Goal: Obtain resource: Download file/media

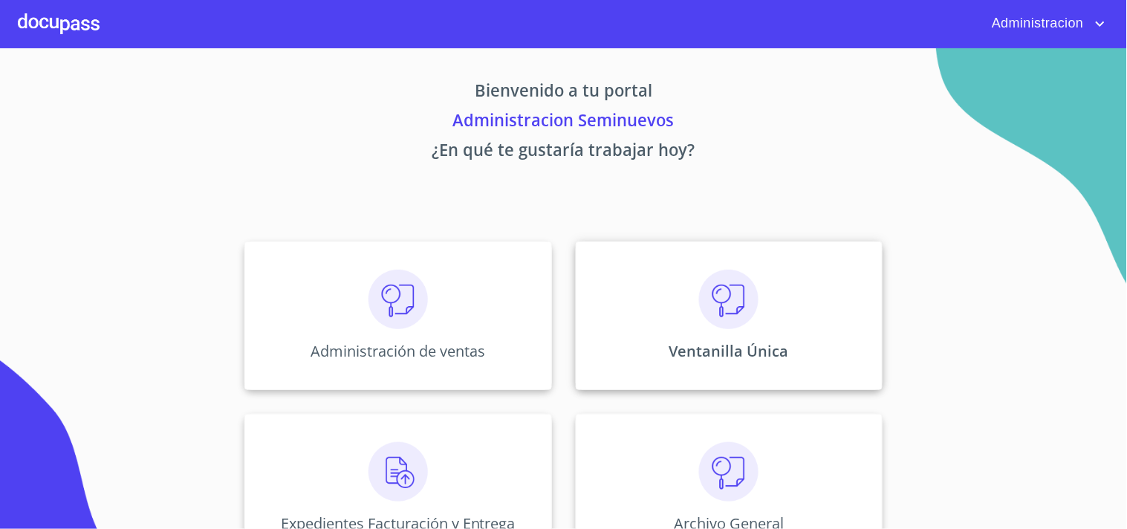
click at [785, 293] on div "Ventanilla Única" at bounding box center [729, 315] width 307 height 149
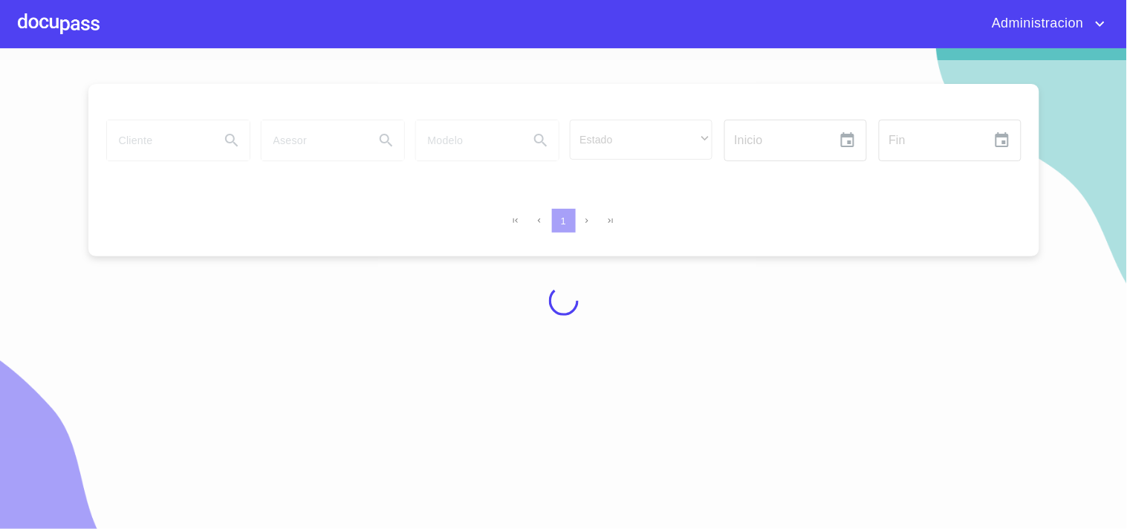
click at [171, 136] on div at bounding box center [563, 300] width 1127 height 480
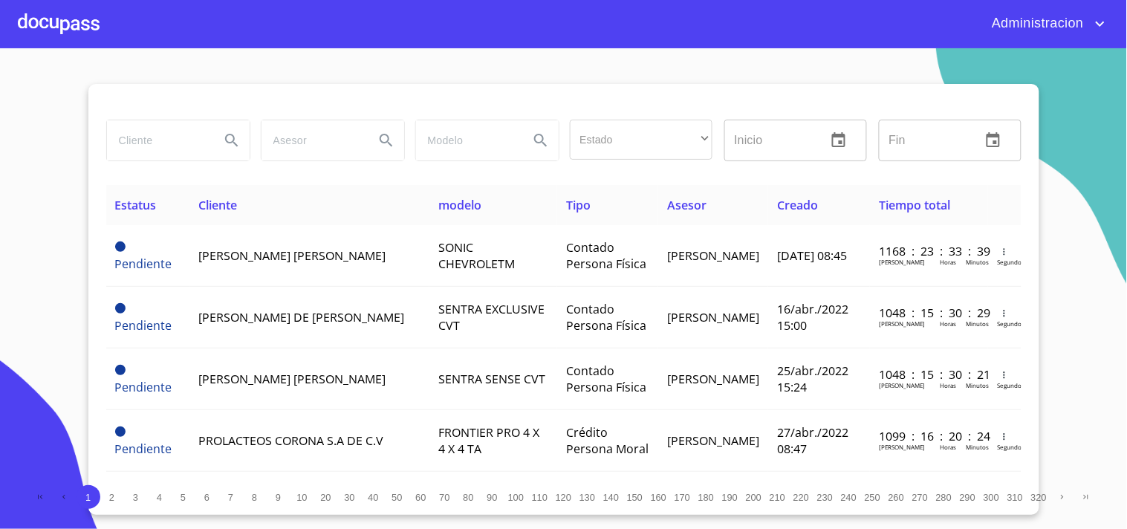
click at [116, 136] on input "search" at bounding box center [157, 140] width 101 height 40
type input "[PERSON_NAME]"
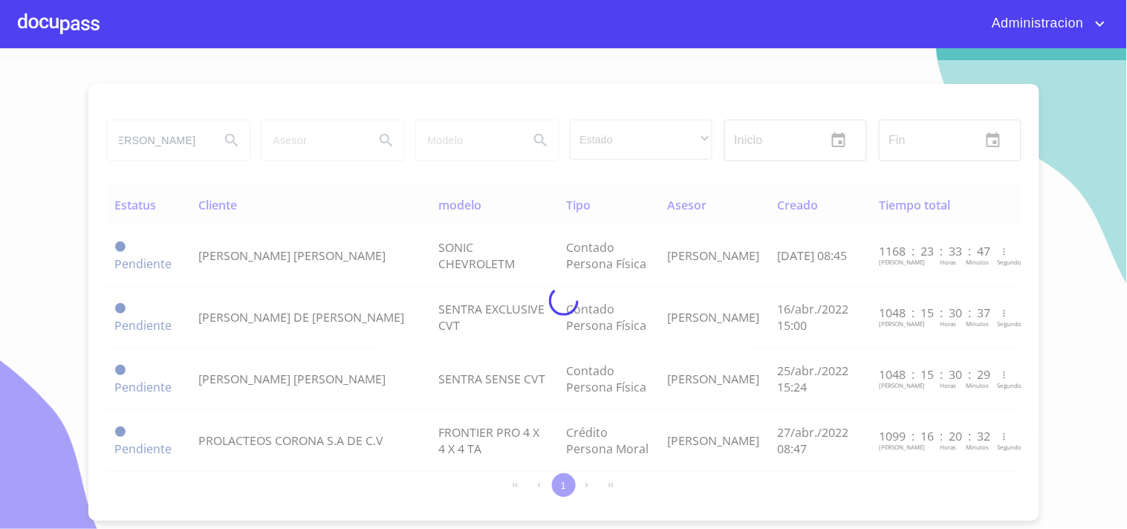
scroll to position [0, 0]
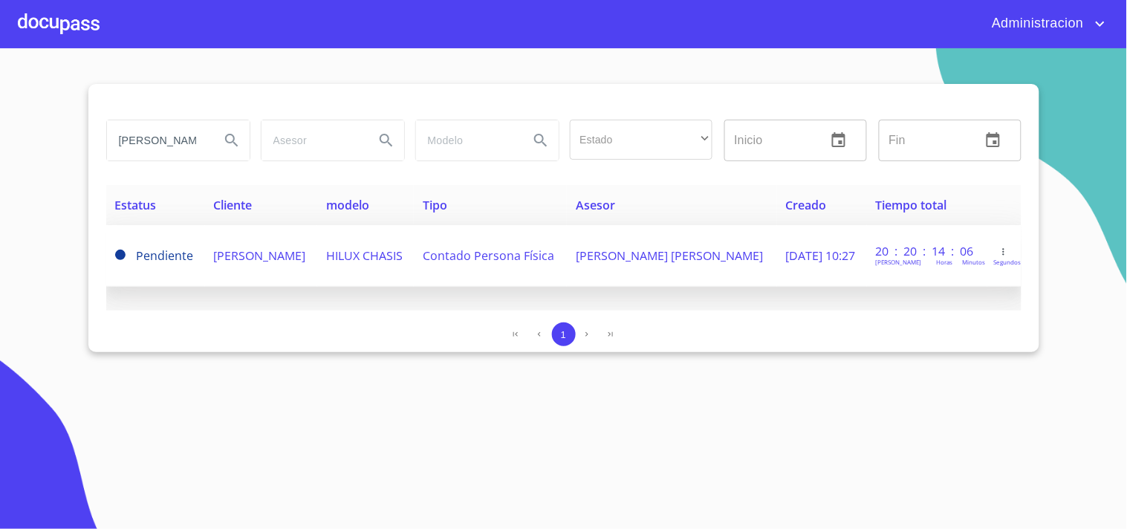
click at [250, 247] on span "[PERSON_NAME]" at bounding box center [260, 255] width 92 height 16
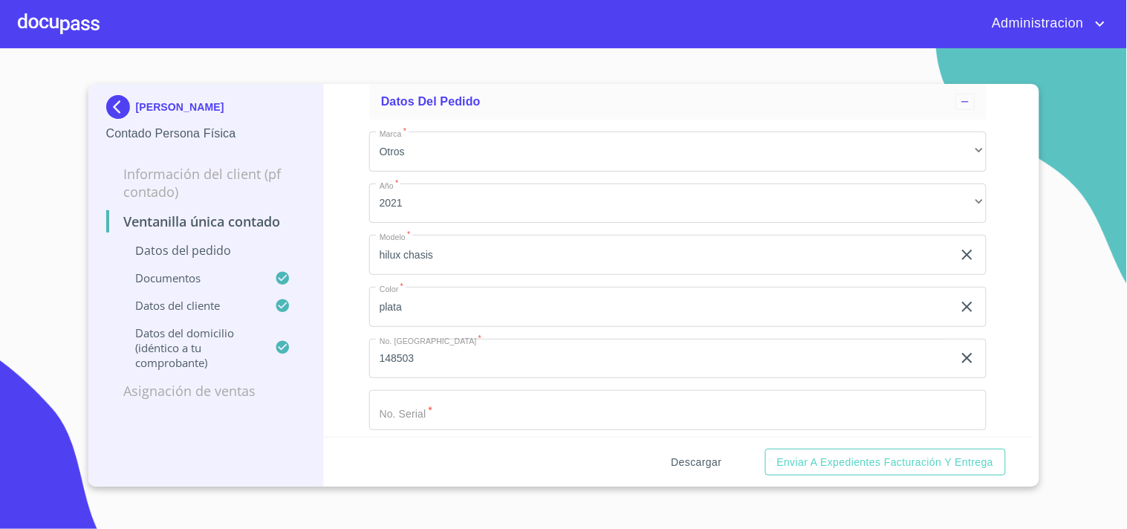
scroll to position [82, 0]
drag, startPoint x: 685, startPoint y: 457, endPoint x: 624, endPoint y: 371, distance: 105.9
click at [685, 444] on div "Descargar Enviar a Expedientes Facturación y Entrega" at bounding box center [678, 462] width 708 height 50
click at [688, 457] on span "Descargar" at bounding box center [696, 462] width 50 height 19
